Goal: Task Accomplishment & Management: Use online tool/utility

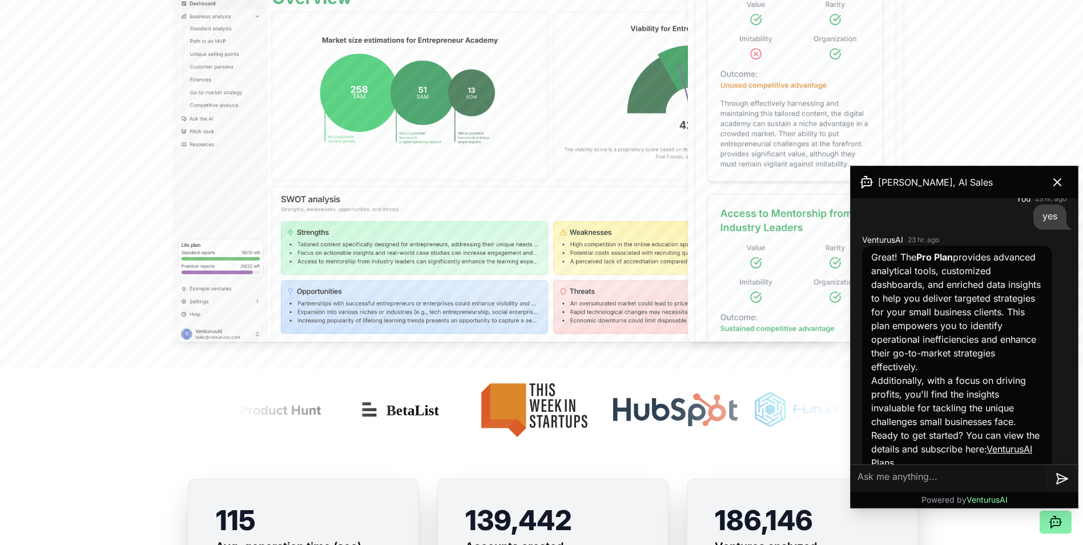
scroll to position [1027, 0]
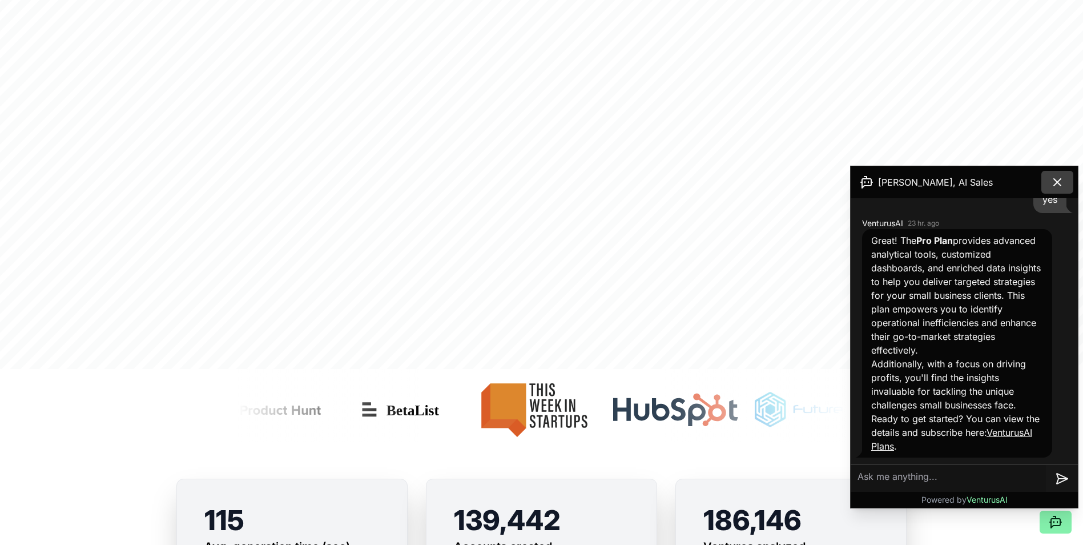
click at [1061, 181] on icon at bounding box center [1058, 182] width 14 height 14
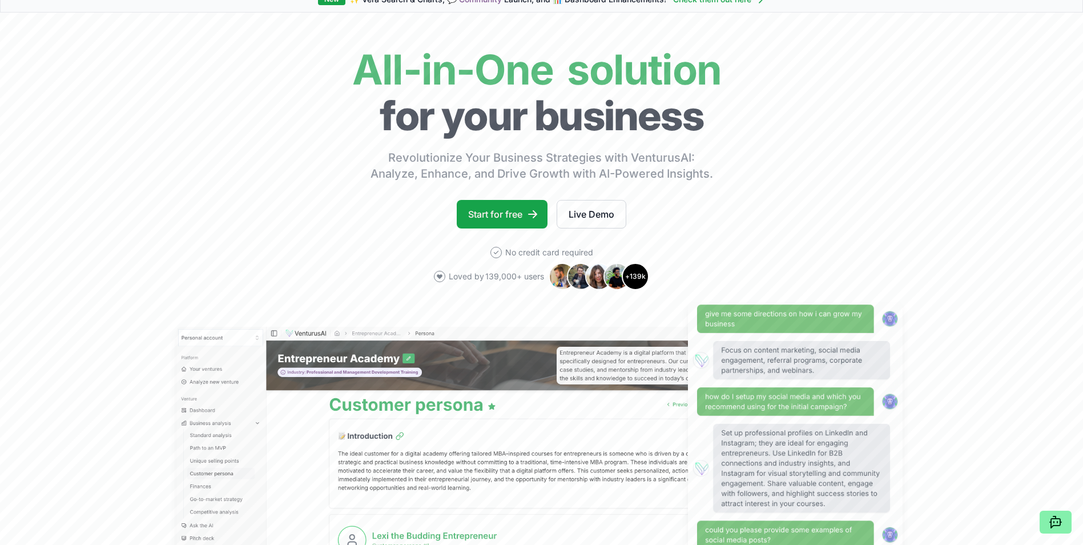
scroll to position [0, 0]
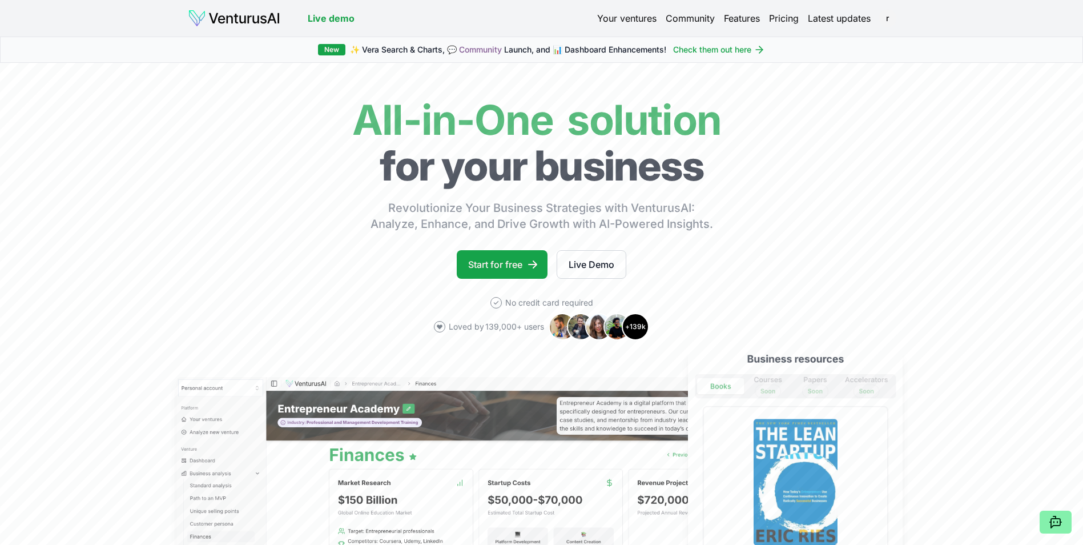
click at [641, 18] on link "Your ventures" at bounding box center [626, 18] width 59 height 14
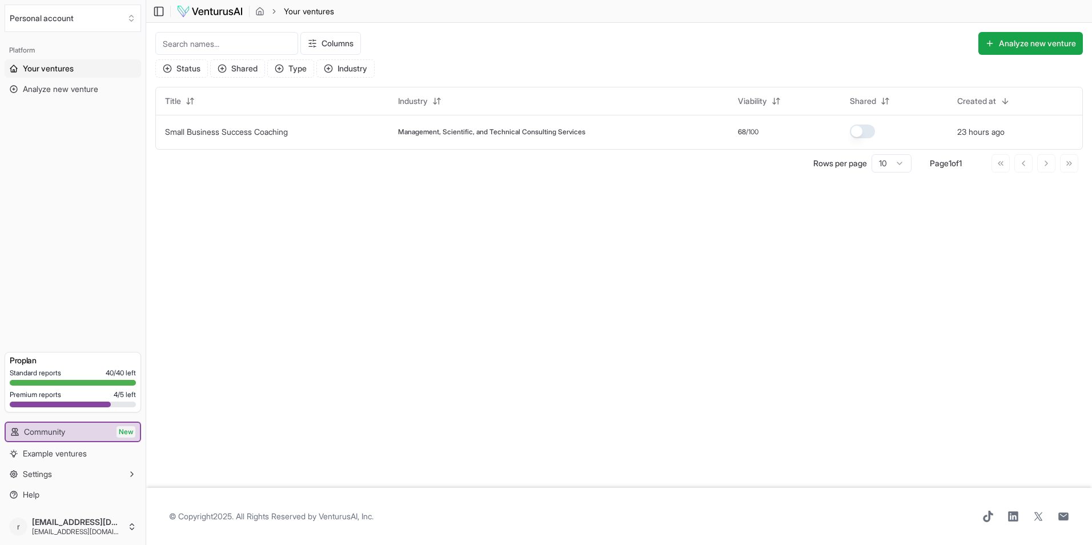
click at [705, 242] on main "Toggle Sidebar Your ventures Your ventures Columns Analyze new venture Status S…" at bounding box center [619, 272] width 946 height 545
click at [171, 186] on main "Toggle Sidebar Your ventures Your ventures Columns Analyze new venture Status S…" at bounding box center [619, 272] width 946 height 545
click at [58, 87] on span "Analyze new venture" at bounding box center [60, 88] width 75 height 11
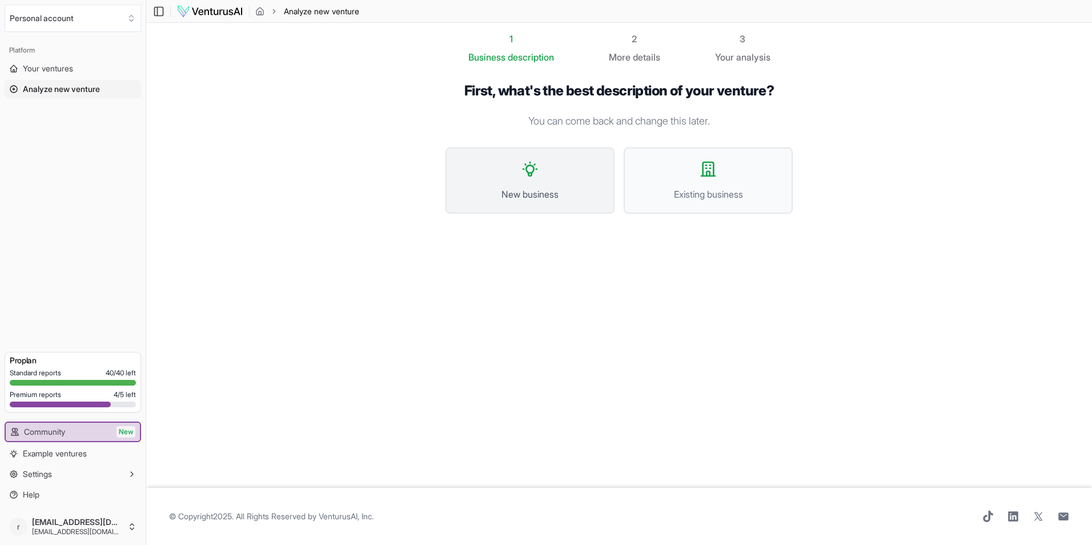
click at [554, 181] on button "New business" at bounding box center [529, 180] width 169 height 66
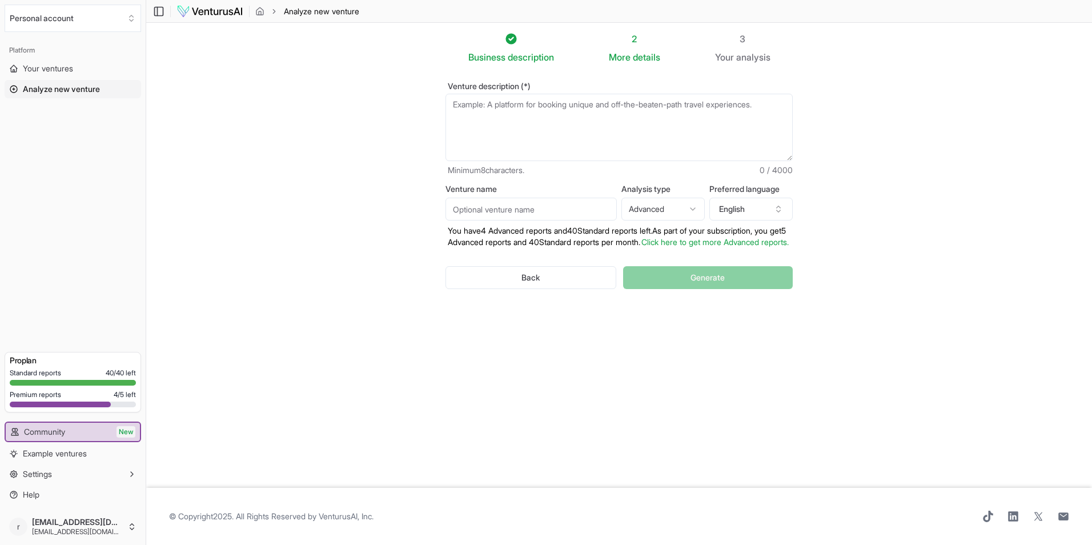
click at [479, 110] on textarea "Venture description (*)" at bounding box center [618, 127] width 347 height 67
type textarea "AI Agents for small businesses - Cash flow, Revenue Growth and Operations Effic…"
click at [707, 283] on span "Generate" at bounding box center [707, 277] width 34 height 11
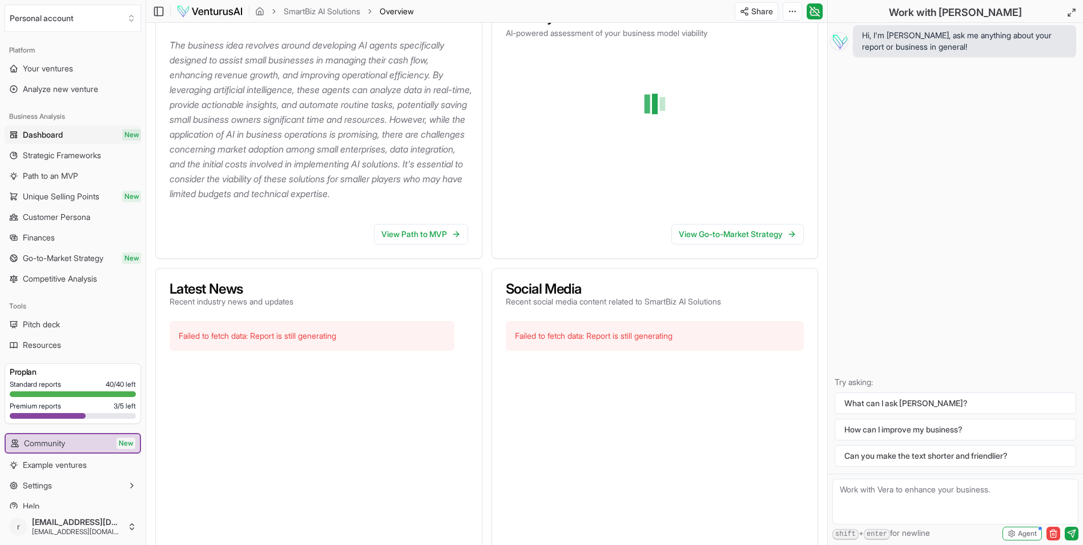
scroll to position [228, 0]
